Goal: Browse casually

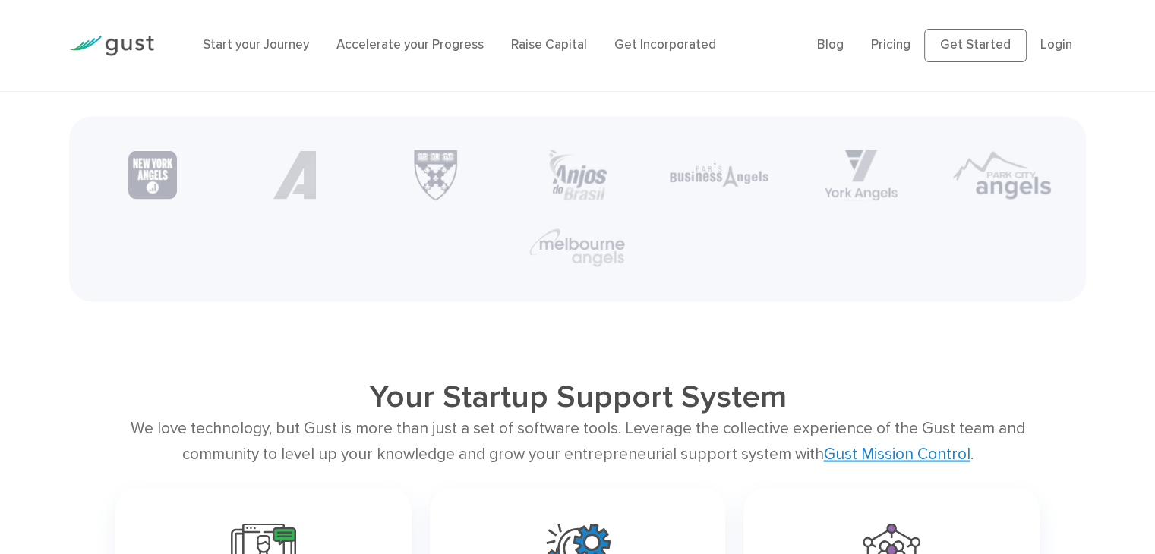
scroll to position [2948, 0]
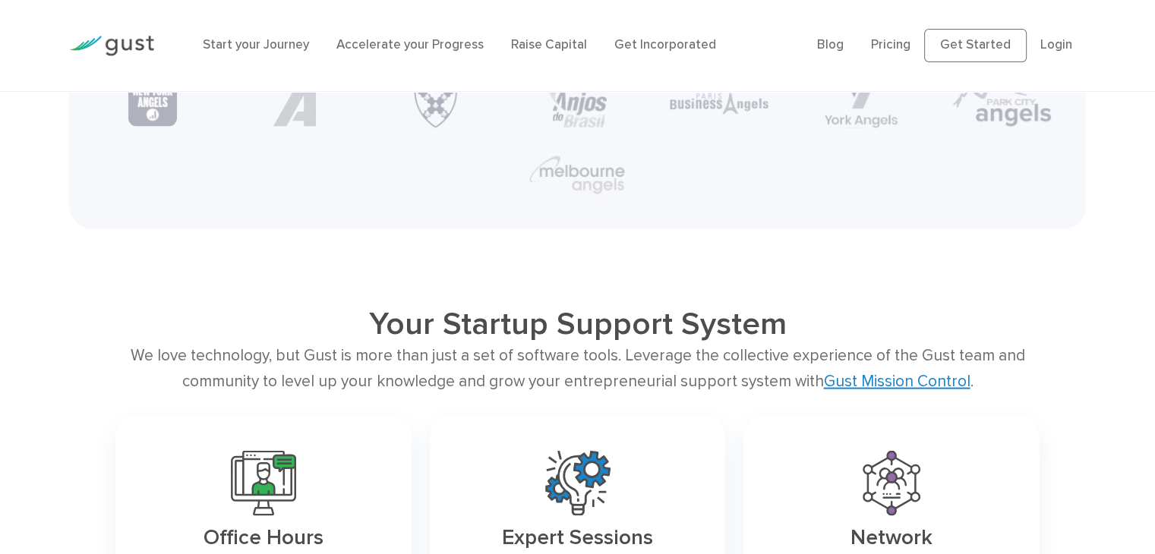
click at [522, 339] on h2 "Your Startup Support System" at bounding box center [577, 324] width 739 height 38
click at [538, 337] on h2 "Your Startup Support System" at bounding box center [577, 324] width 739 height 38
drag, startPoint x: 547, startPoint y: 333, endPoint x: 447, endPoint y: 320, distance: 100.4
click at [447, 320] on h2 "Your Startup Support System" at bounding box center [577, 324] width 739 height 38
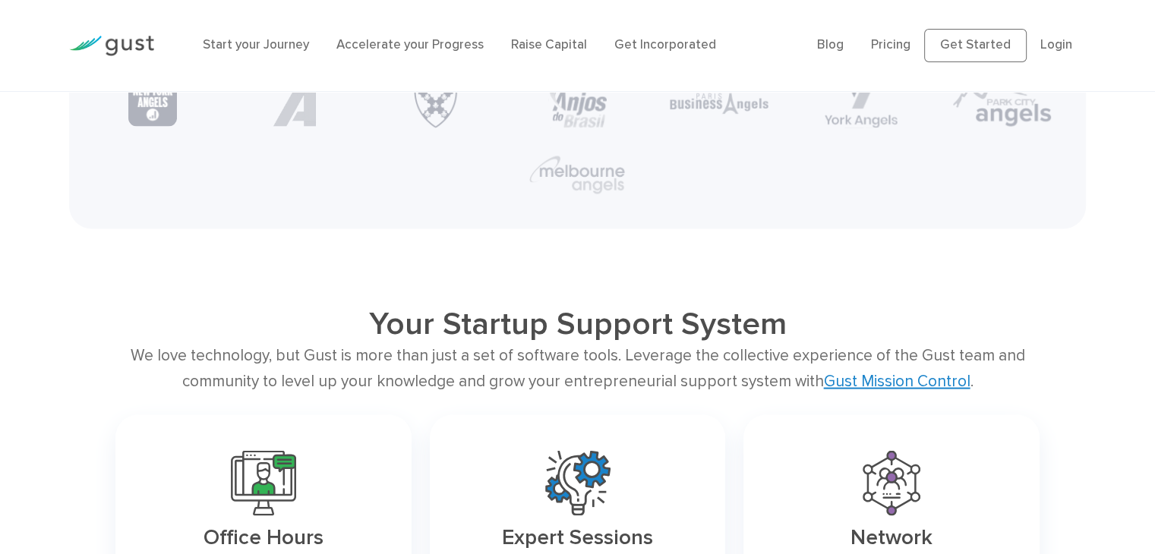
click at [566, 324] on h2 "Your Startup Support System" at bounding box center [577, 324] width 739 height 38
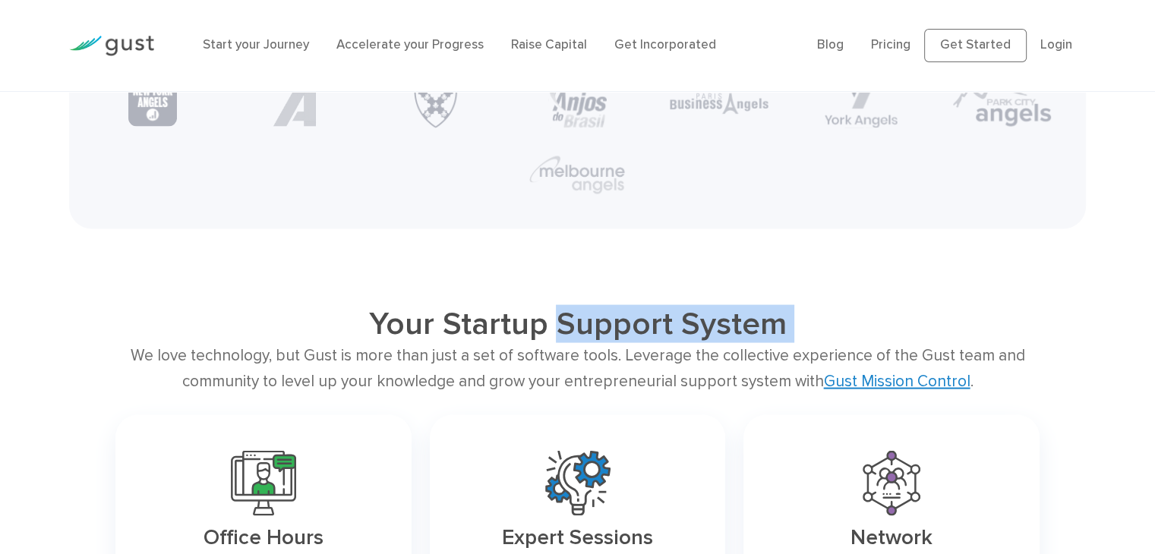
drag, startPoint x: 566, startPoint y: 324, endPoint x: 938, endPoint y: 314, distance: 372.1
click at [938, 314] on h2 "Your Startup Support System" at bounding box center [577, 324] width 739 height 38
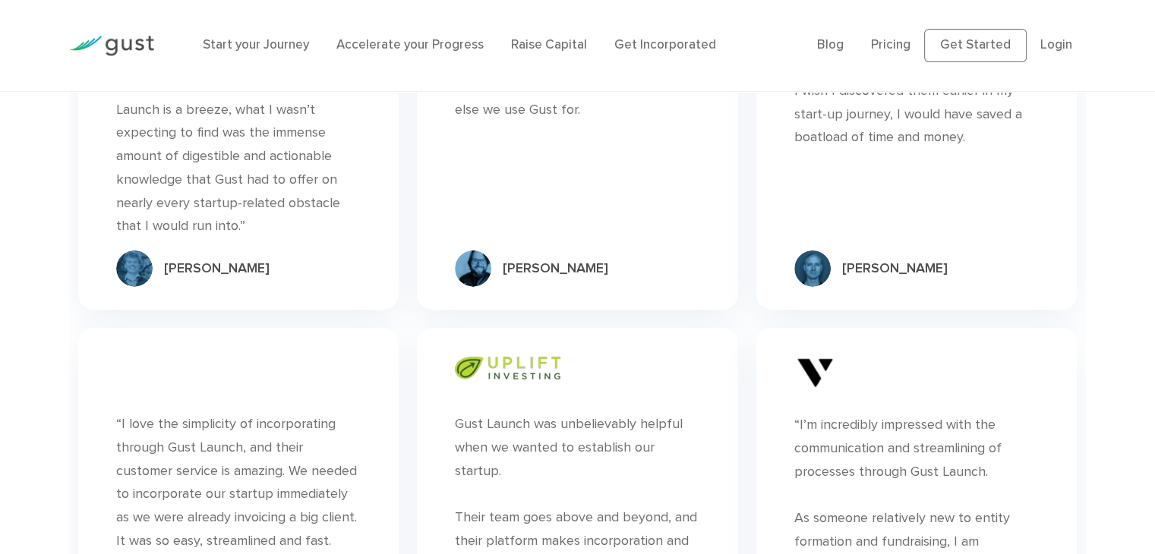
scroll to position [4890, 0]
